Goal: Contribute content: Contribute content

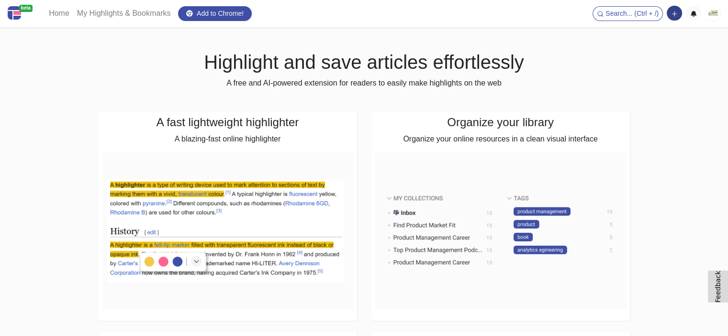
click at [674, 15] on icon "button" at bounding box center [674, 14] width 7 height 7
click at [647, 51] on button "Add a note block" at bounding box center [641, 48] width 80 height 15
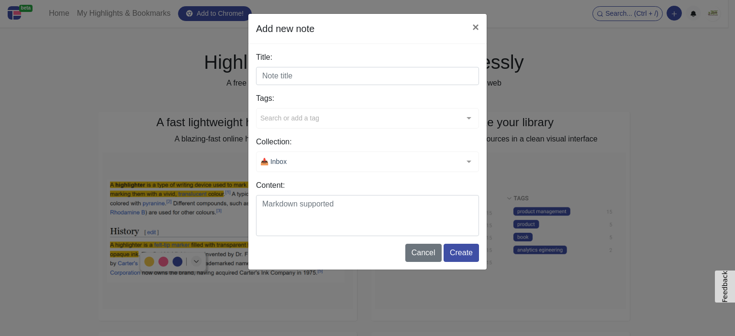
click at [309, 70] on input "Title:" at bounding box center [367, 76] width 223 height 18
click at [284, 125] on div "Search or add a tag" at bounding box center [367, 118] width 223 height 21
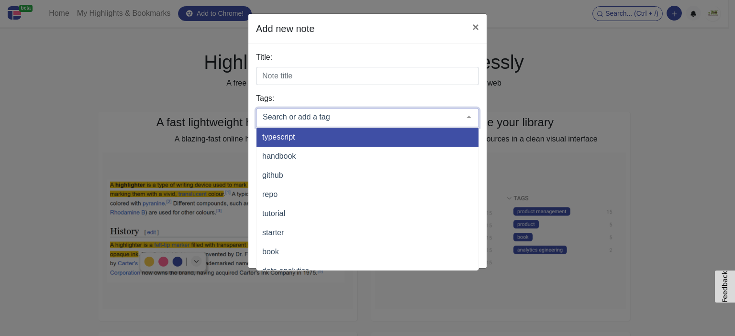
click at [285, 143] on span "typescript" at bounding box center [399, 137] width 287 height 19
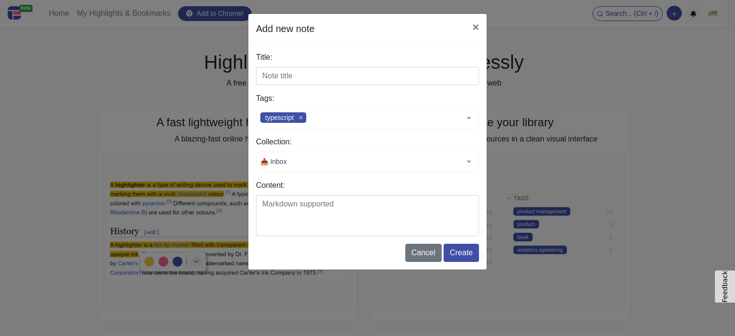
click at [381, 97] on label "Tags:" at bounding box center [367, 98] width 223 height 11
click at [345, 76] on input "Title:" at bounding box center [367, 76] width 223 height 18
click at [269, 79] on input "Title:" at bounding box center [367, 76] width 223 height 18
paste input "Weekend Batch Cooking"
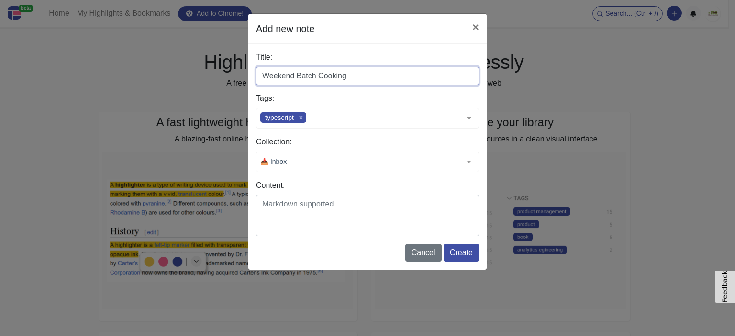
type input "Weekend Batch Cooking"
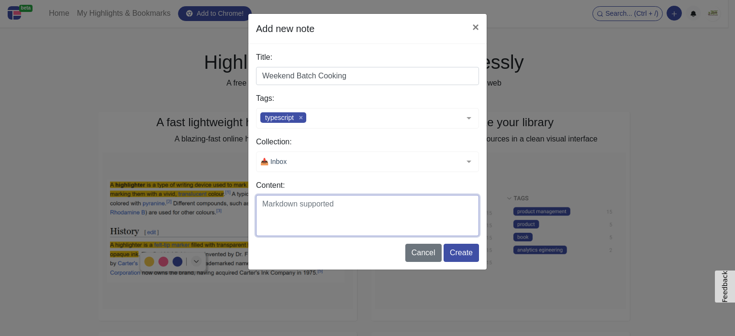
click at [279, 212] on textarea "Content:" at bounding box center [367, 215] width 223 height 41
paste textarea "Spend one afternoon and make enough honey almond granola to last through busy w…"
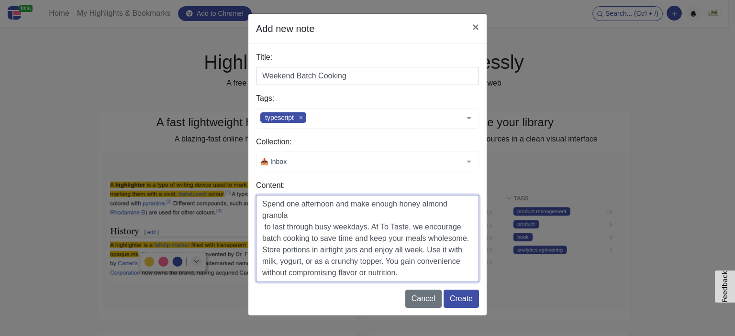
click at [257, 228] on textarea "Spend one afternoon and make enough honey almond granola to last through busy w…" at bounding box center [367, 238] width 223 height 87
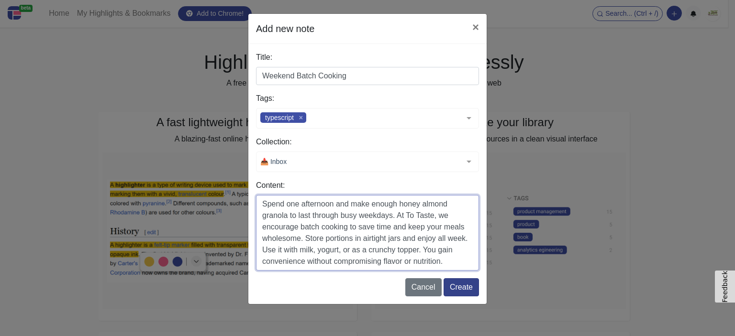
type textarea "Spend one afternoon and make enough honey almond granola to last through busy w…"
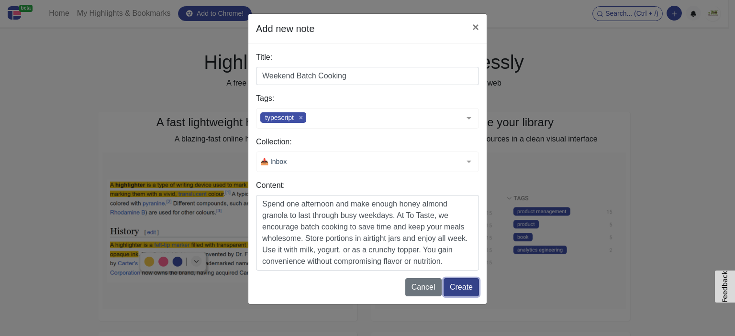
click at [463, 292] on button "Create" at bounding box center [460, 287] width 35 height 18
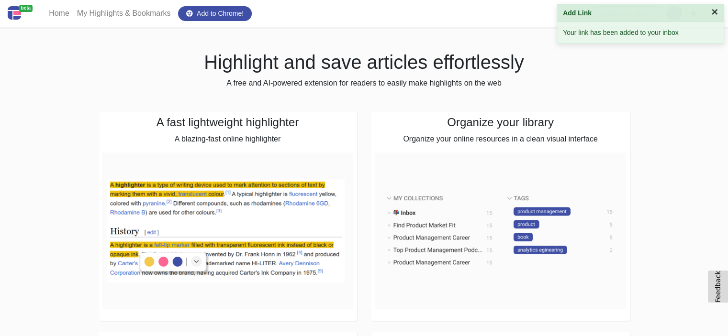
click at [711, 9] on button "×" at bounding box center [714, 11] width 7 height 11
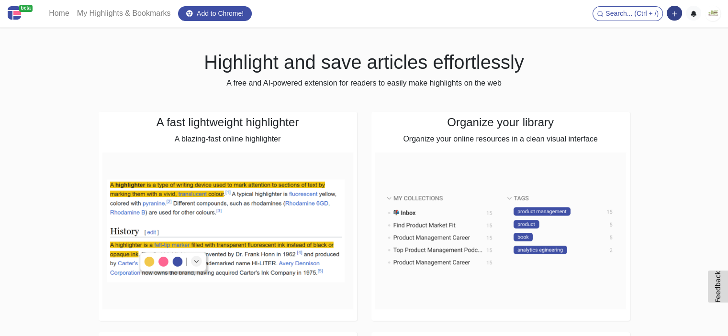
click at [679, 13] on button "button" at bounding box center [673, 13] width 15 height 15
click at [643, 36] on button "Add a link block" at bounding box center [641, 33] width 80 height 15
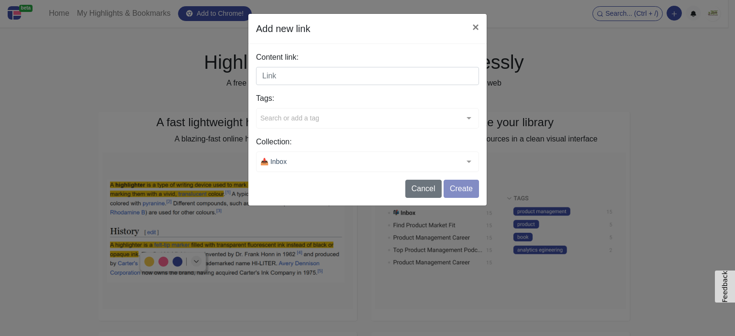
click at [287, 78] on input "Content link:" at bounding box center [367, 76] width 223 height 18
click at [363, 75] on input "Content link:" at bounding box center [367, 76] width 223 height 18
paste input "https://totaste.com/recipe/honey-almond-granola/"
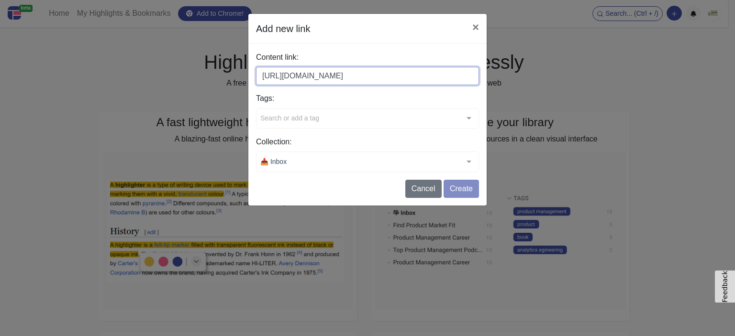
type input "https://totaste.com/recipe/honey-almond-granola/"
click at [295, 124] on div "Tags: Search or add a tag typescript handbook github repo tutorial starter book…" at bounding box center [367, 111] width 223 height 36
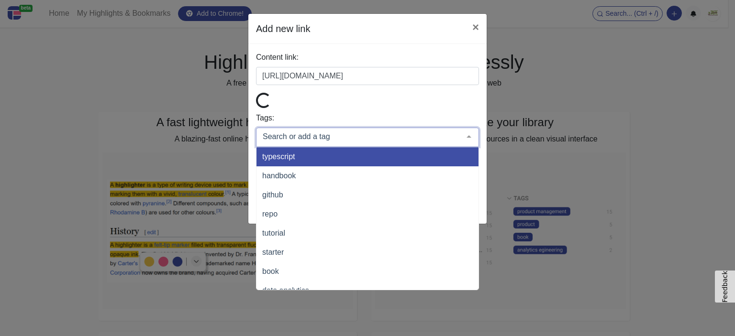
click at [300, 156] on span "typescript" at bounding box center [399, 156] width 287 height 19
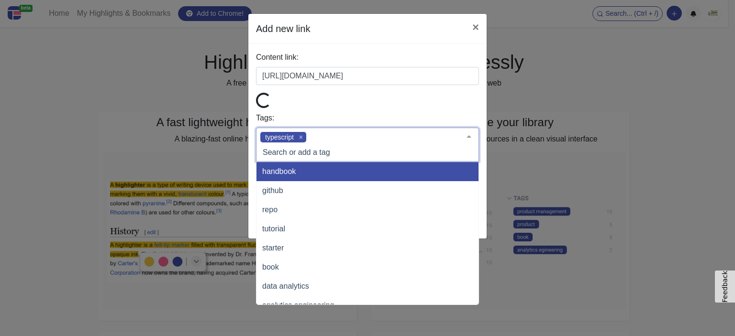
click at [358, 105] on div at bounding box center [367, 102] width 223 height 18
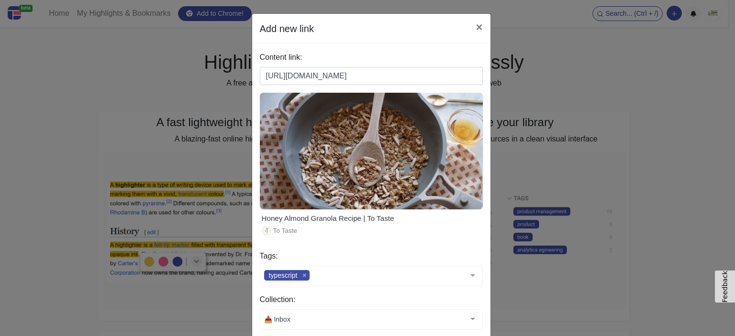
click at [452, 206] on div at bounding box center [371, 151] width 223 height 117
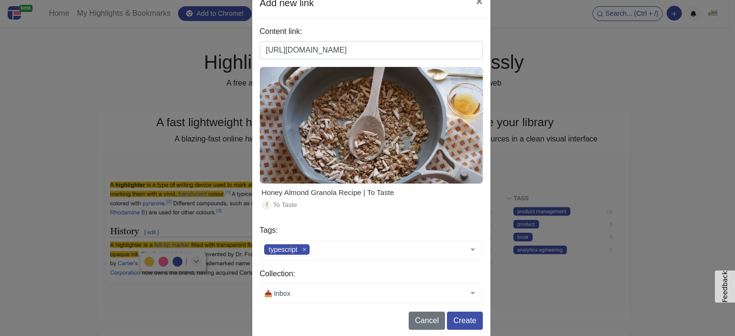
scroll to position [40, 0]
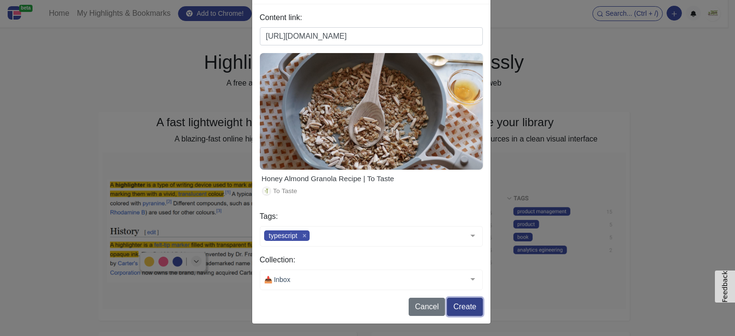
click at [464, 305] on button "Create" at bounding box center [464, 307] width 35 height 18
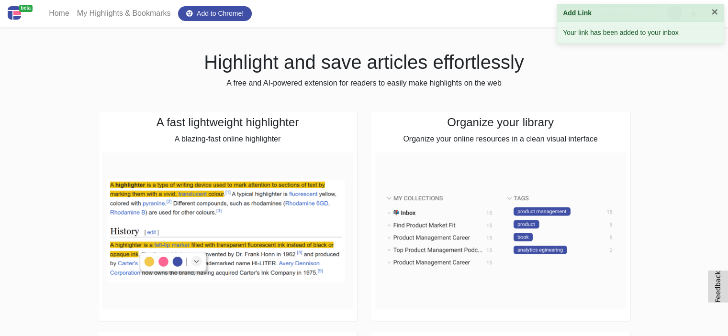
click at [714, 11] on button "×" at bounding box center [714, 11] width 7 height 11
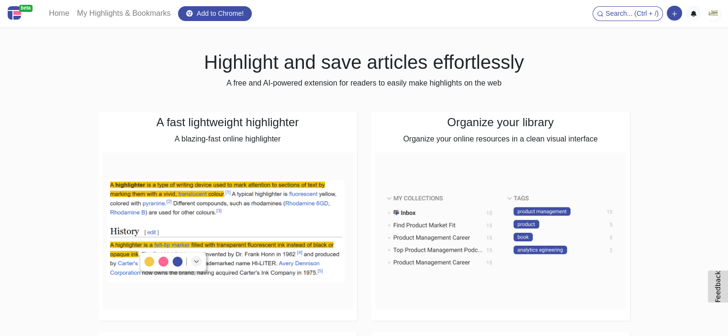
click at [712, 11] on img at bounding box center [712, 13] width 15 height 15
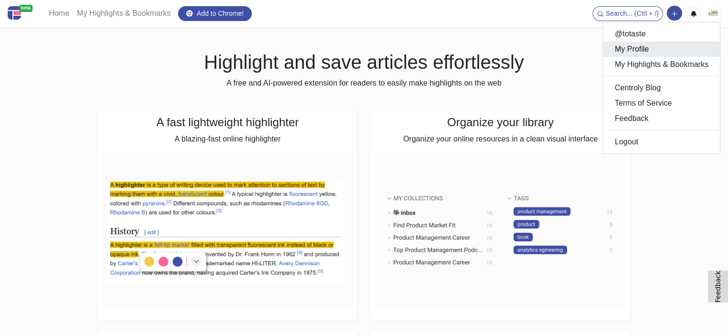
click at [639, 47] on link "My Profile" at bounding box center [661, 49] width 117 height 15
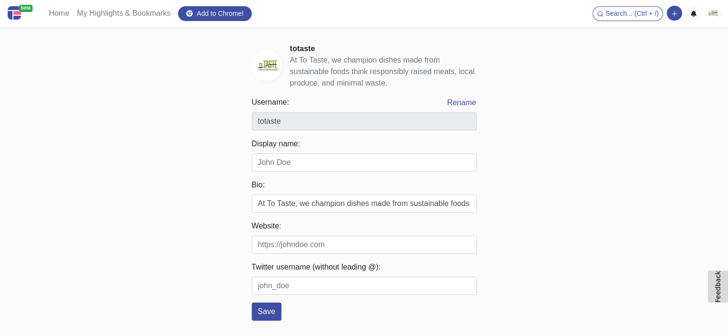
click at [709, 17] on img at bounding box center [712, 13] width 15 height 15
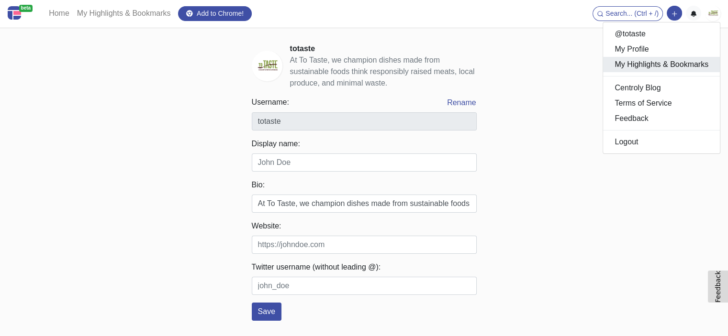
click at [671, 65] on link "My Highlights & Bookmarks" at bounding box center [661, 64] width 117 height 15
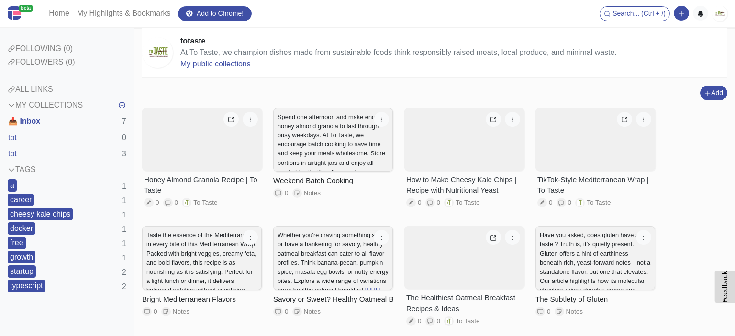
click at [269, 39] on div "totaste" at bounding box center [398, 40] width 436 height 11
click at [718, 12] on img at bounding box center [719, 13] width 15 height 15
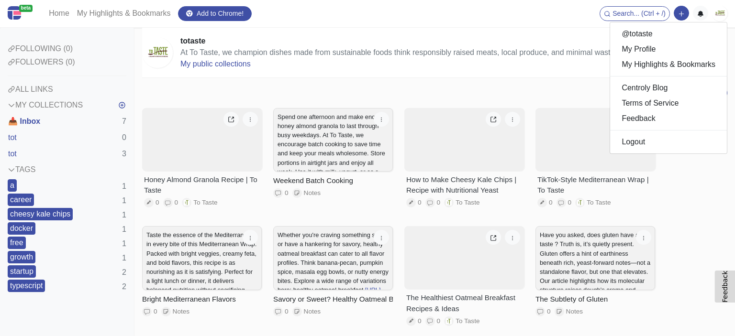
click at [517, 33] on div "totaste At To Taste, we champion dishes made from sustainable foods think respo…" at bounding box center [434, 53] width 585 height 50
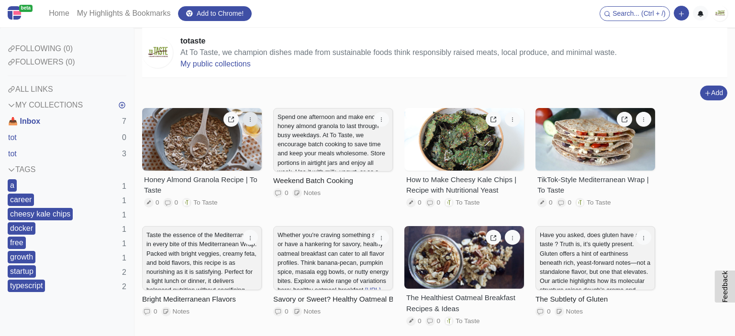
click at [249, 117] on icon "button" at bounding box center [250, 119] width 7 height 7
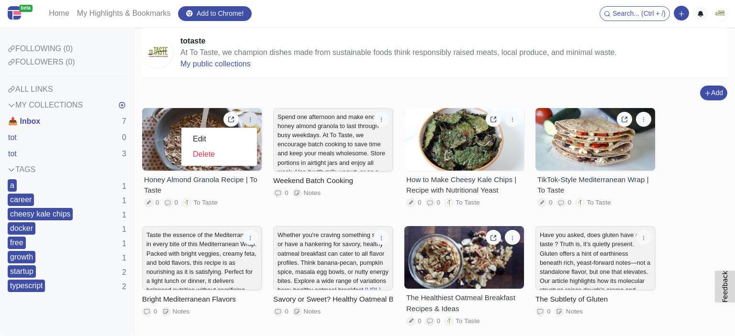
click at [249, 95] on div "Add Add a link block Add a note block" at bounding box center [434, 93] width 585 height 15
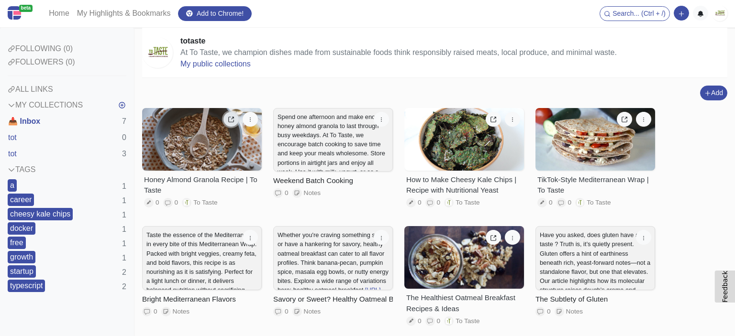
click at [234, 114] on link at bounding box center [230, 119] width 15 height 15
click at [379, 124] on button "button" at bounding box center [381, 119] width 15 height 15
click at [366, 93] on div "Add Add a link block Add a note block" at bounding box center [434, 93] width 585 height 15
click at [27, 89] on div "ALL LINKS" at bounding box center [67, 89] width 119 height 11
click at [18, 109] on div "MY COLLECTIONS" at bounding box center [45, 104] width 75 height 11
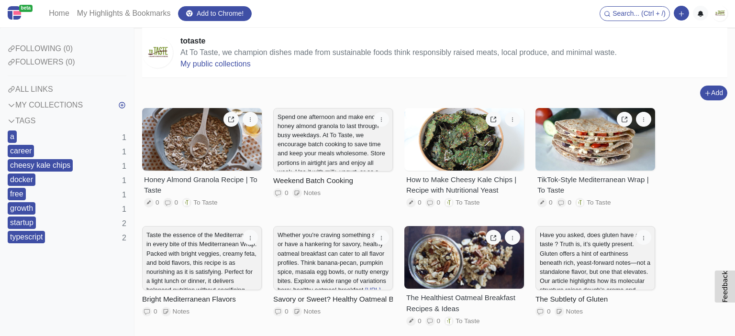
click at [18, 109] on div "MY COLLECTIONS" at bounding box center [45, 104] width 75 height 11
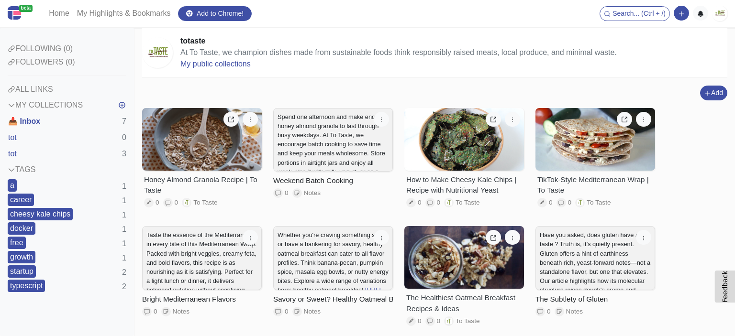
click at [304, 19] on div "Home My Highlights & Bookmarks Add to Chrome! Search... (Ctrl + /) Add a link b…" at bounding box center [386, 13] width 682 height 19
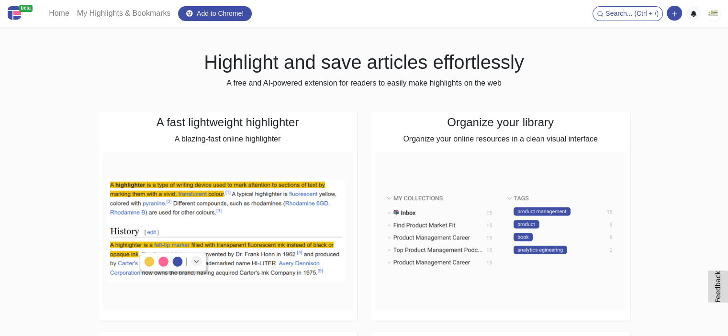
click at [714, 13] on img at bounding box center [712, 13] width 15 height 15
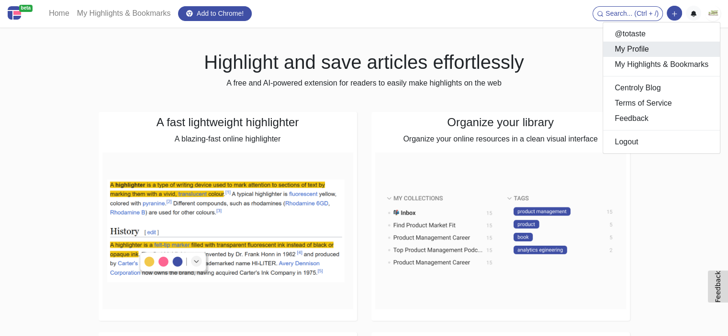
click at [660, 51] on link "My Profile" at bounding box center [661, 49] width 117 height 15
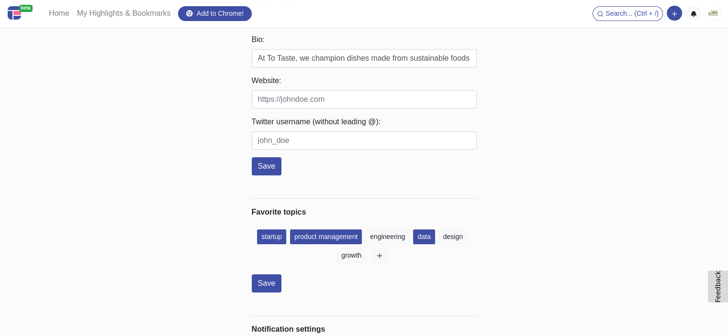
scroll to position [201, 0]
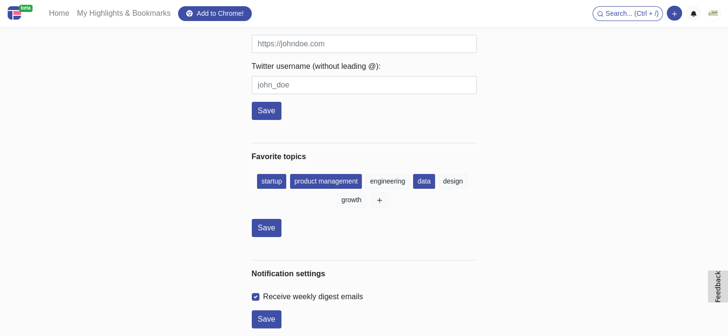
click at [707, 11] on img at bounding box center [712, 13] width 15 height 15
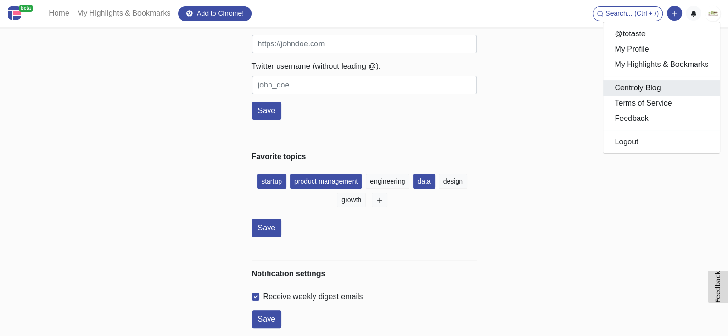
click at [657, 87] on link "Centroly Blog" at bounding box center [661, 87] width 117 height 15
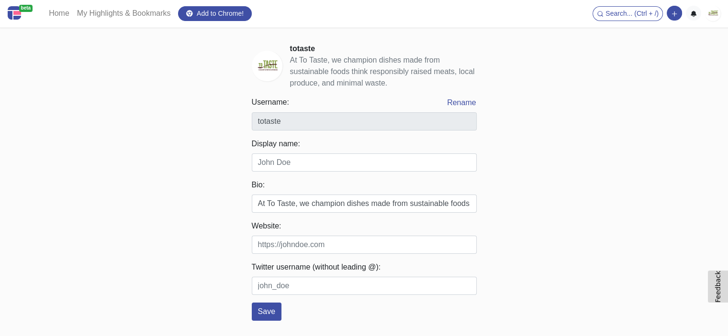
click at [712, 12] on img at bounding box center [712, 13] width 15 height 15
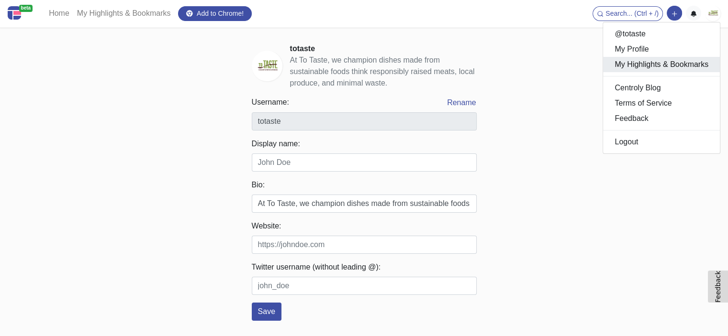
click at [646, 62] on link "My Highlights & Bookmarks" at bounding box center [661, 64] width 117 height 15
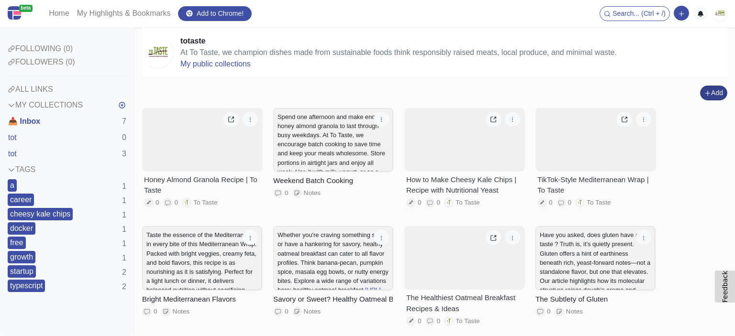
click at [704, 95] on icon "button" at bounding box center [707, 93] width 7 height 7
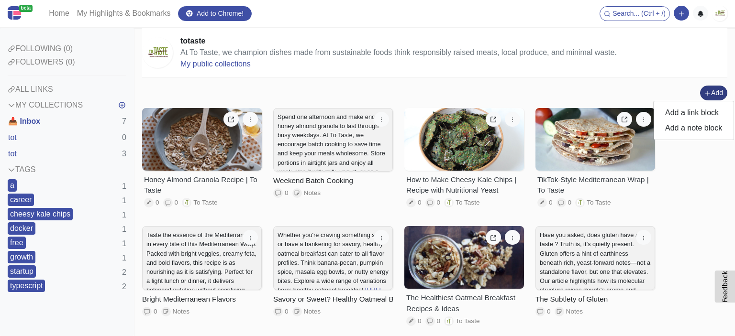
click at [660, 88] on div "Add Add a link block Add a note block" at bounding box center [434, 93] width 585 height 15
